Goal: Information Seeking & Learning: Find specific fact

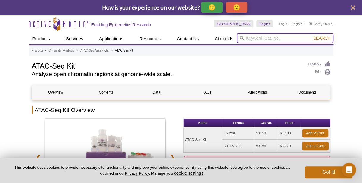
click at [249, 37] on input "search" at bounding box center [285, 38] width 97 height 10
paste input "Active Motif, 53154"
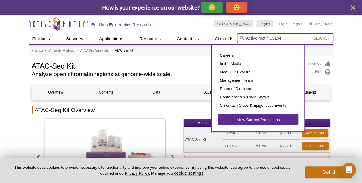
drag, startPoint x: 269, startPoint y: 37, endPoint x: 217, endPoint y: 37, distance: 52.3
click at [217, 37] on div "Products ChIP Assays ChIP Accessory Products ChIP Kits ChIP-Validated Antibodie…" at bounding box center [181, 38] width 305 height 11
type input "53154"
click at [311, 35] on button "Search" at bounding box center [321, 37] width 21 height 5
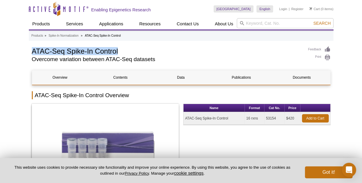
drag, startPoint x: 32, startPoint y: 51, endPoint x: 134, endPoint y: 45, distance: 101.9
copy h1 "ATAC-Seq Spike-In Control"
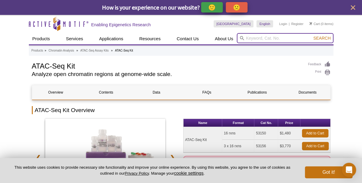
click at [270, 40] on input "search" at bounding box center [285, 38] width 97 height 10
click at [269, 37] on input "search" at bounding box center [285, 38] width 97 height 10
paste input "53154"
type input "53154"
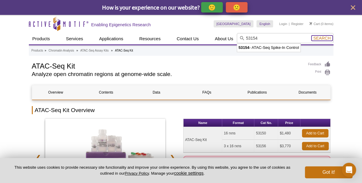
click at [318, 39] on span "Search" at bounding box center [321, 38] width 17 height 5
